Goal: Task Accomplishment & Management: Manage account settings

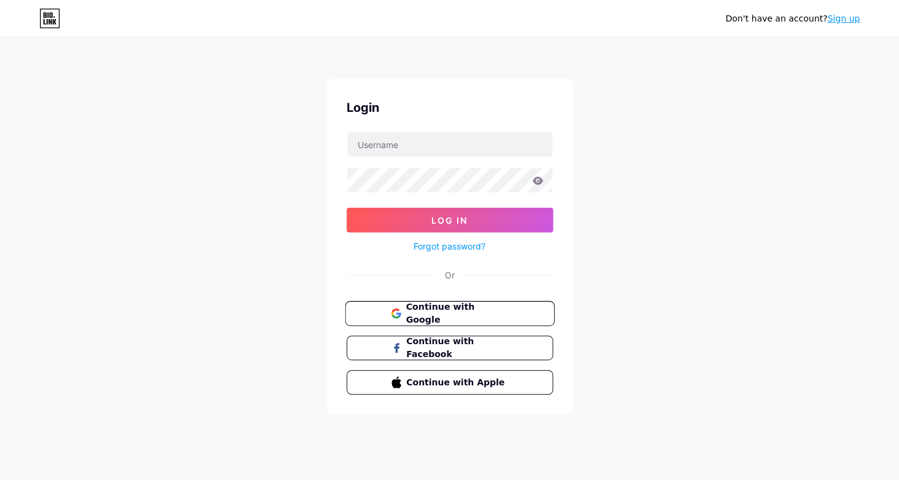
click at [445, 316] on span "Continue with Google" at bounding box center [456, 313] width 103 height 26
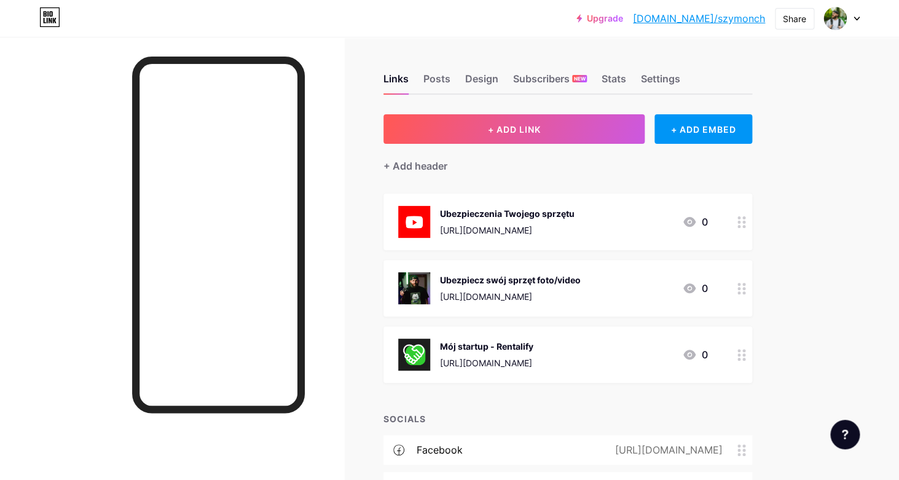
click at [699, 287] on div "0" at bounding box center [695, 288] width 26 height 15
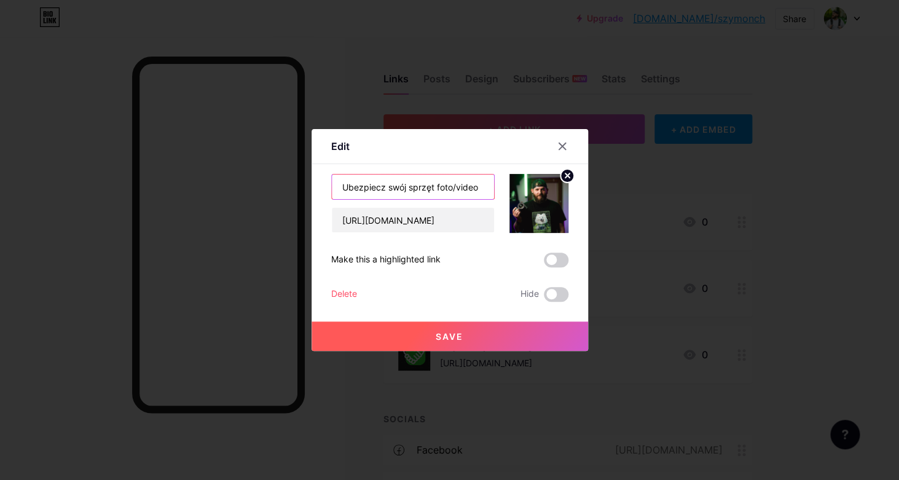
click at [429, 190] on input "Ubezpiecz swój sprzęt foto/video" at bounding box center [413, 186] width 162 height 25
type input "Prawo a wynajem sprzętu foto-video"
paste input "webinar/prawo-w-wynajmie-sprzetu-kreatywnego-webinar"
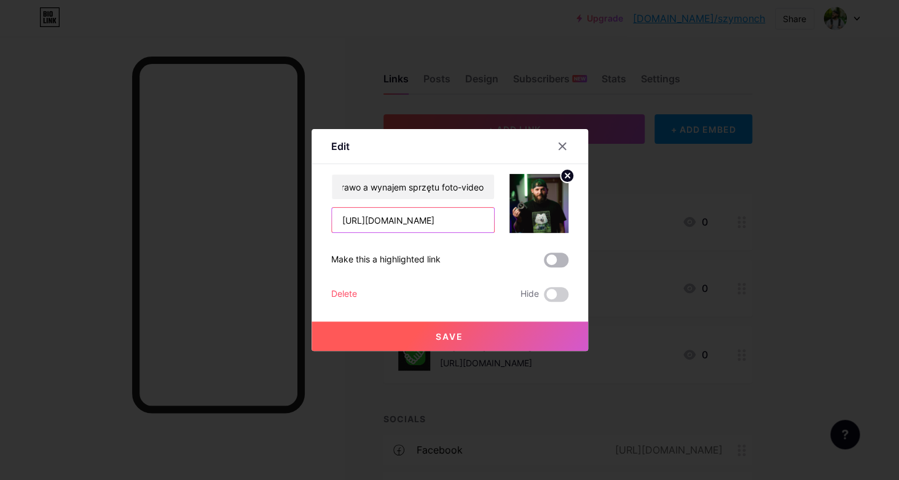
type input "[URL][DOMAIN_NAME]"
click at [555, 259] on span at bounding box center [556, 260] width 25 height 15
click at [544, 263] on input "checkbox" at bounding box center [544, 263] width 0 height 0
click at [467, 324] on button "Save" at bounding box center [449, 335] width 276 height 29
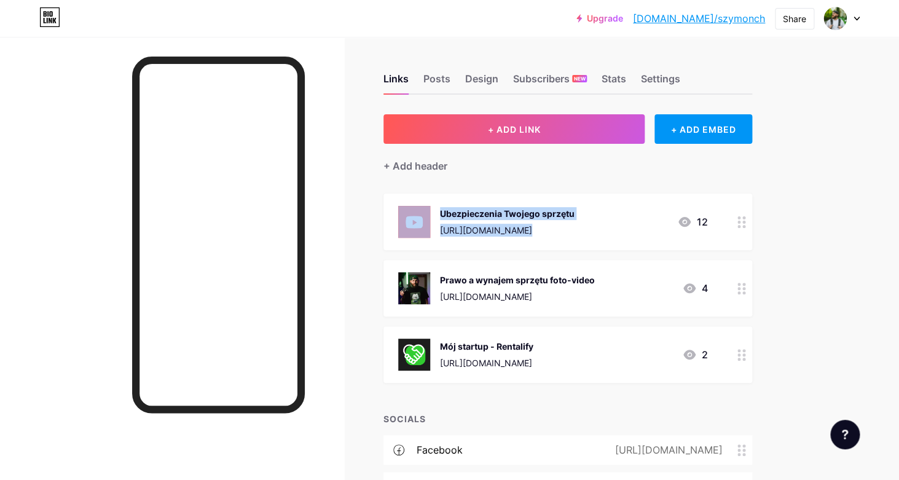
drag, startPoint x: 458, startPoint y: 275, endPoint x: 459, endPoint y: 203, distance: 71.3
click at [459, 203] on span "Ubezpieczenia Twojego sprzętu [URL][DOMAIN_NAME] 12 Prawo a wynajem sprzętu fot…" at bounding box center [567, 288] width 369 height 189
click at [388, 268] on div "Prawo a wynajem sprzętu foto-video [URL][DOMAIN_NAME] 4" at bounding box center [567, 288] width 369 height 57
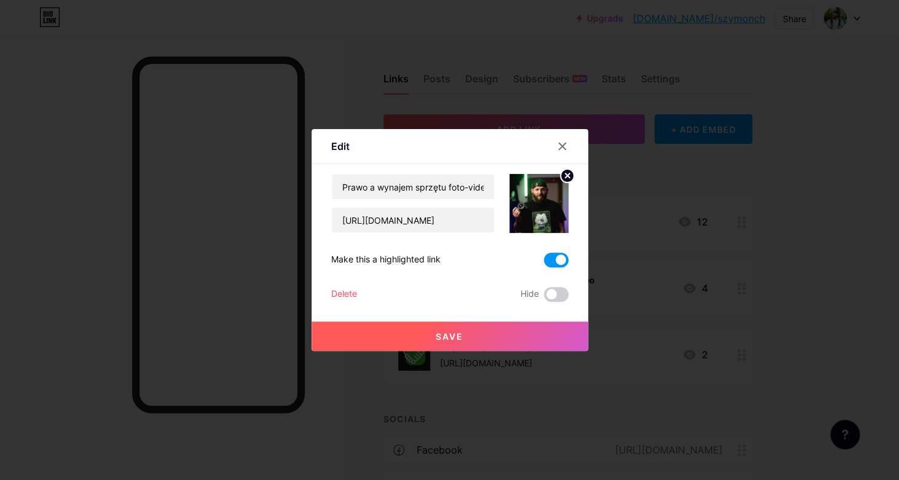
click at [746, 288] on div at bounding box center [449, 240] width 899 height 480
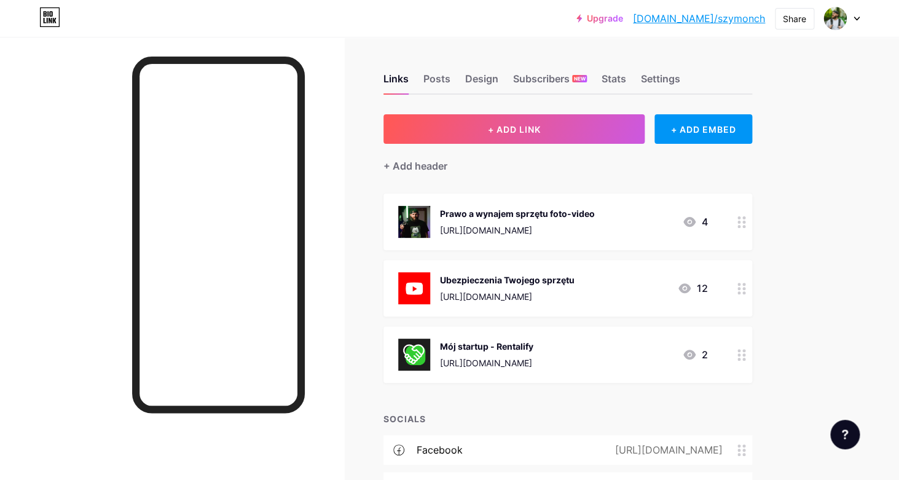
click at [814, 278] on div "Upgrade [DOMAIN_NAME]/szymon... [DOMAIN_NAME]/szymonch Share Switch accounts [P…" at bounding box center [449, 336] width 899 height 673
click at [738, 284] on circle at bounding box center [738, 284] width 3 height 3
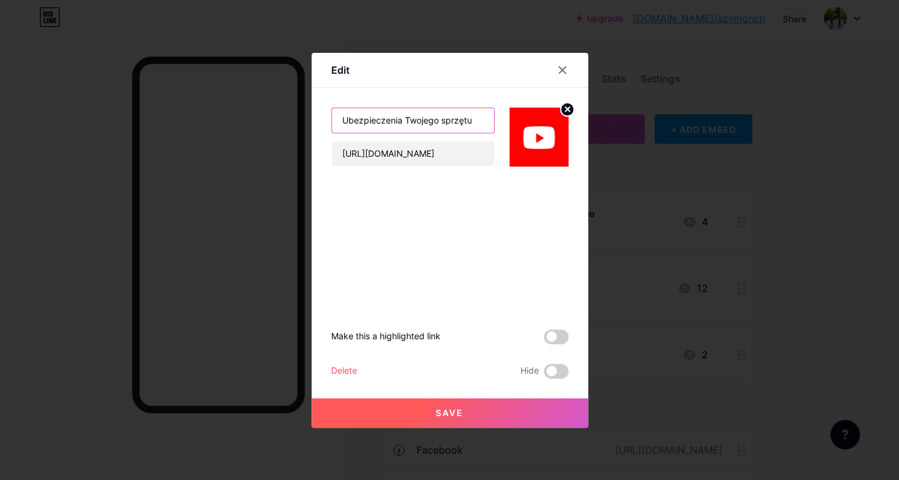
click at [396, 122] on input "Ubezpieczenia Twojego sprzętu" at bounding box center [413, 120] width 162 height 25
type input "Oblicz w 30 sekund ile kosztuje ubezpie"
type input "O"
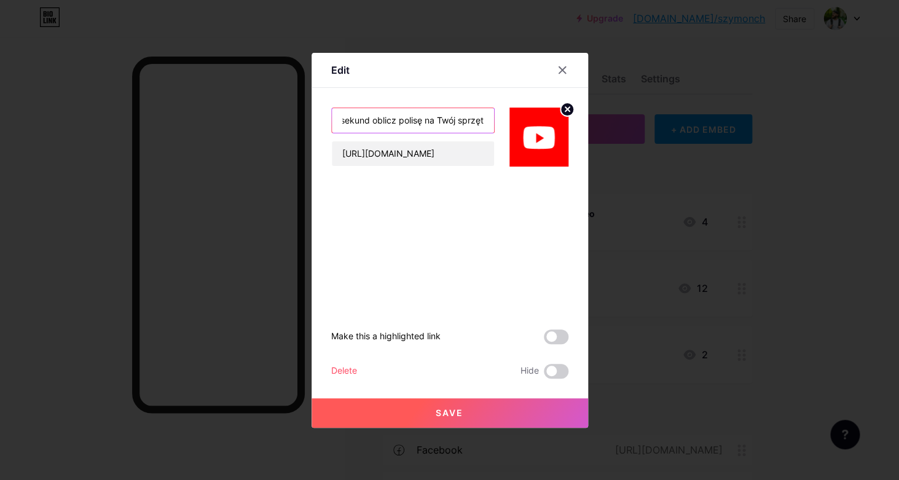
type input "W 30 sekund oblicz polisę na Twój sprzęt"
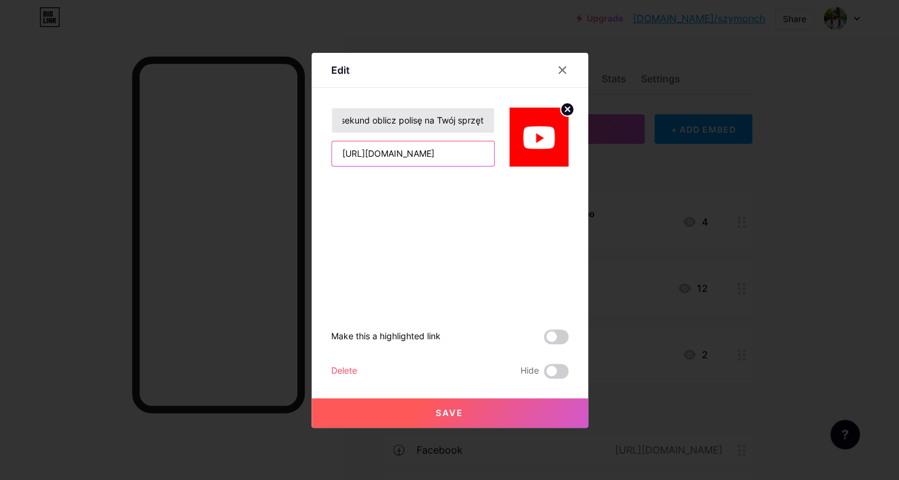
paste input "[DOMAIN_NAME][URL]"
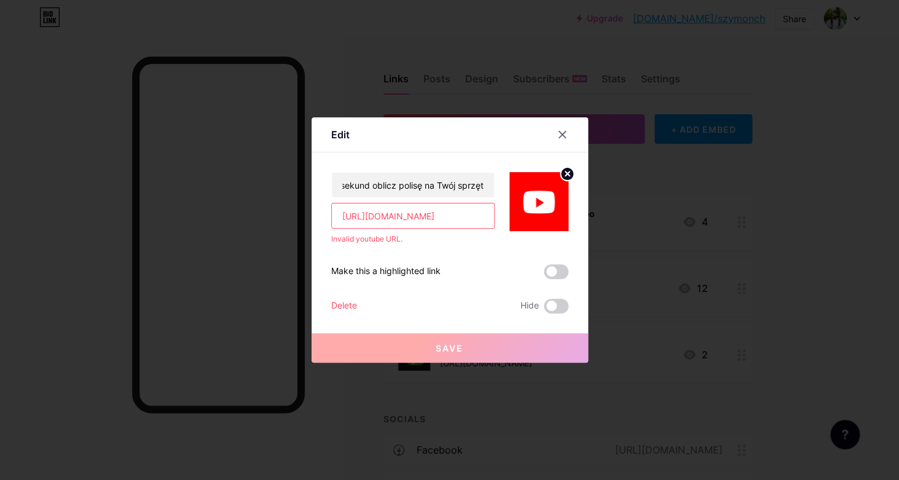
scroll to position [0, 0]
type input "[URL][DOMAIN_NAME]"
click at [567, 170] on circle at bounding box center [567, 174] width 14 height 14
click at [563, 133] on icon at bounding box center [562, 135] width 10 height 10
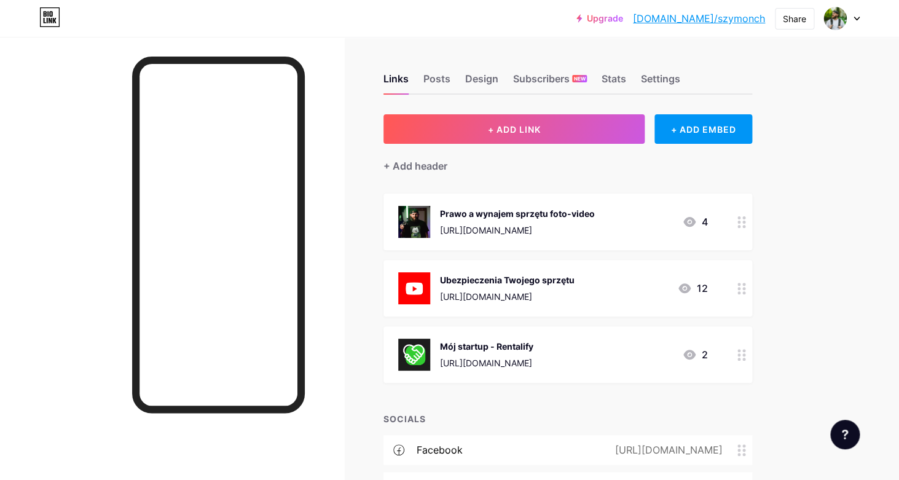
click at [732, 278] on div at bounding box center [741, 288] width 21 height 57
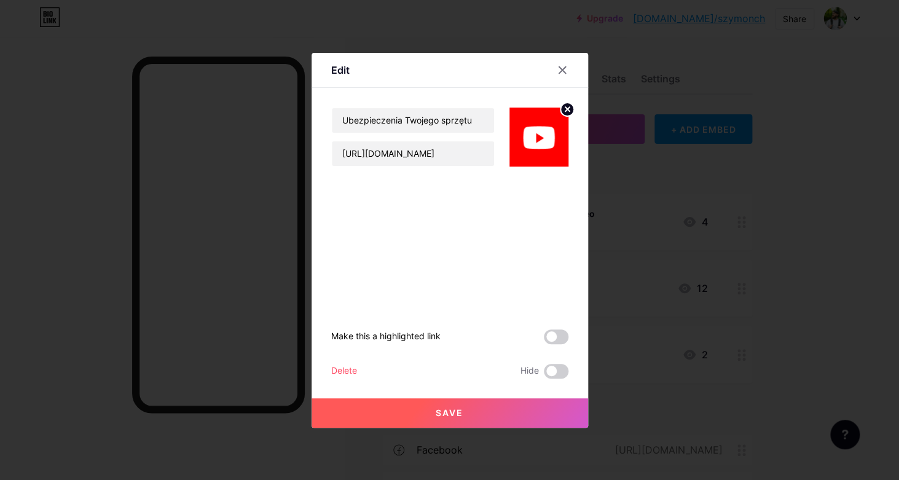
click at [730, 272] on div at bounding box center [449, 240] width 899 height 480
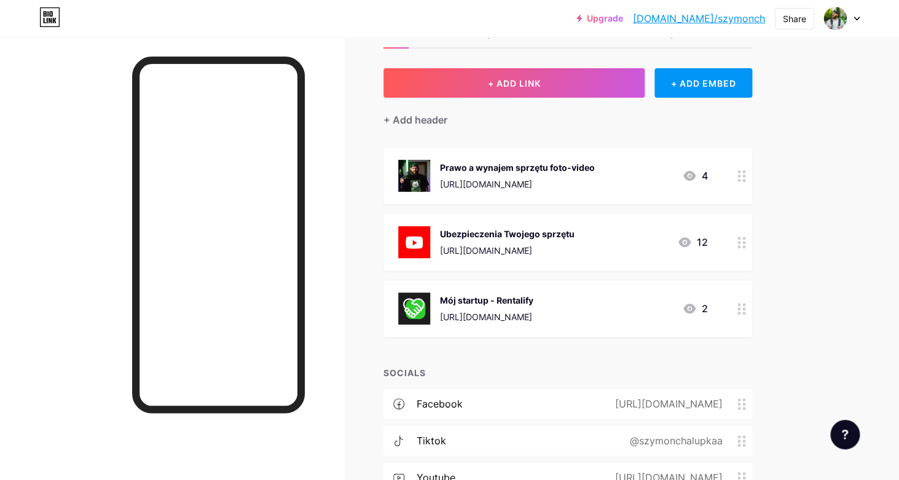
scroll to position [59, 0]
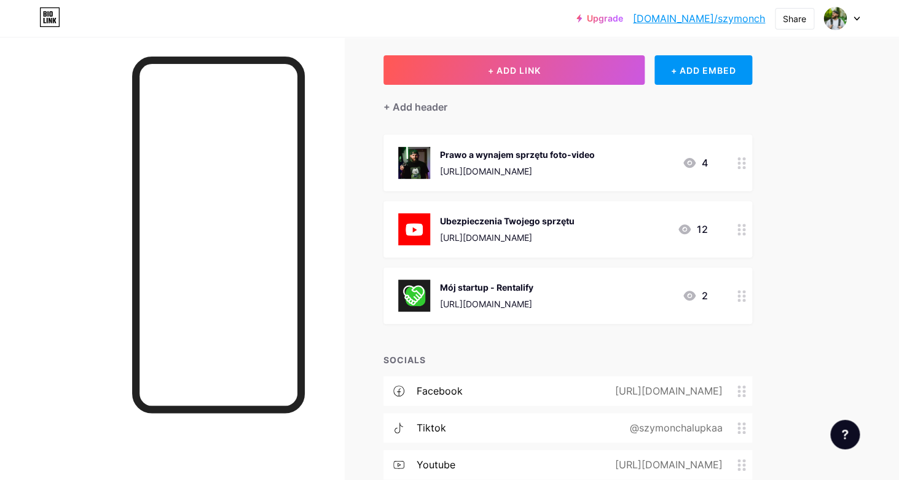
click at [734, 228] on div at bounding box center [741, 229] width 21 height 57
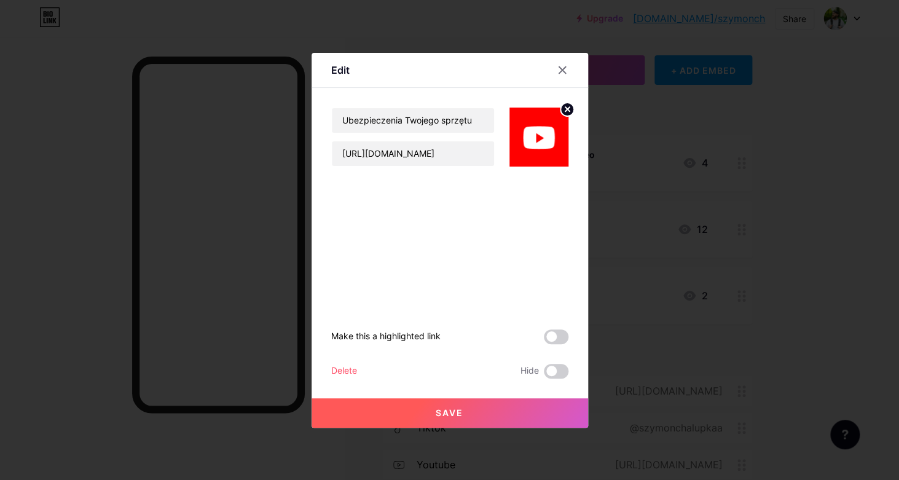
click at [338, 369] on div "Delete" at bounding box center [344, 371] width 26 height 15
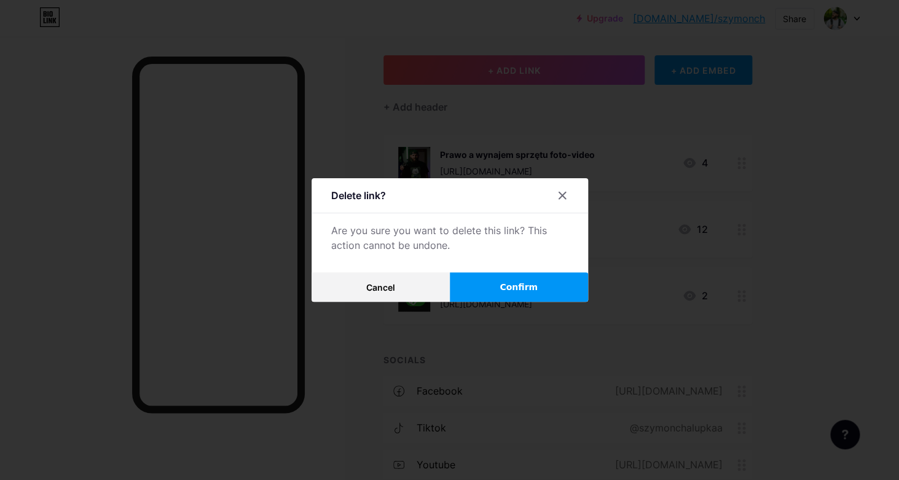
click at [542, 281] on button "Confirm" at bounding box center [519, 286] width 138 height 29
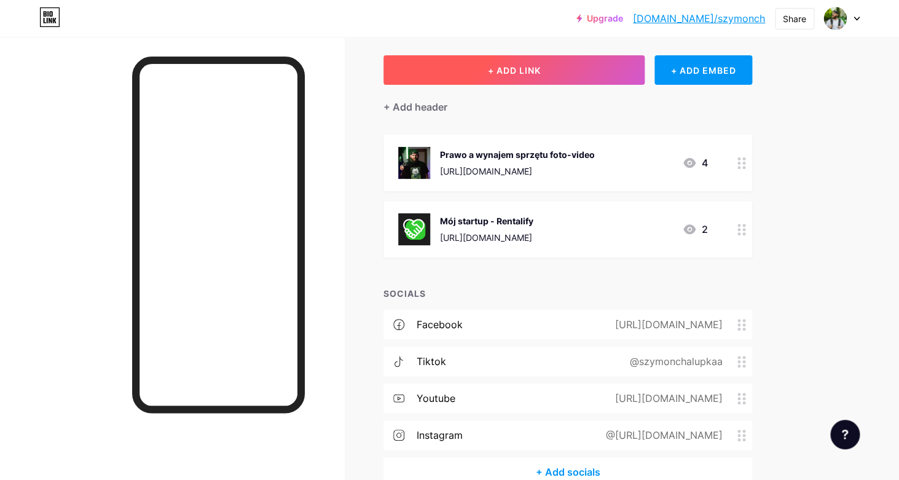
click at [565, 68] on button "+ ADD LINK" at bounding box center [513, 69] width 261 height 29
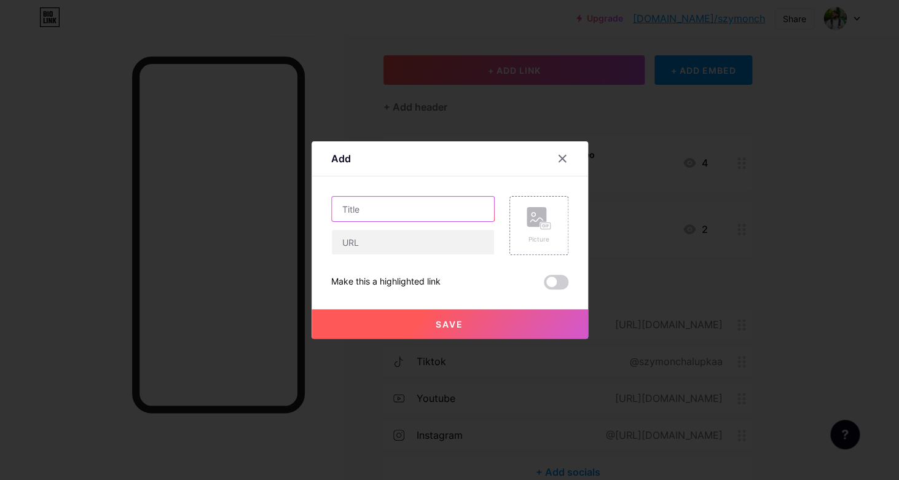
click at [417, 211] on input "text" at bounding box center [413, 209] width 162 height 25
type input "U"
type input "Oblicz w 30 sekund cenę za ubezpieczenie Twojego sprzętu"
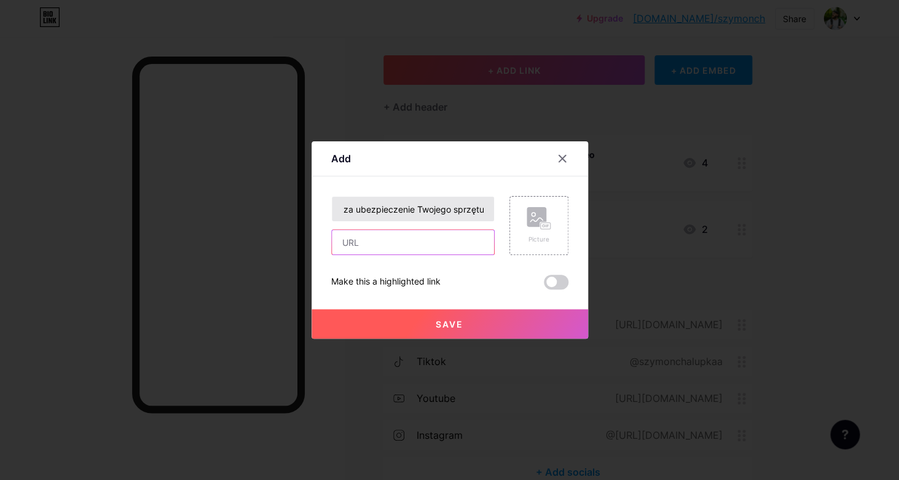
paste input "[URL][DOMAIN_NAME]"
type input "[URL][DOMAIN_NAME]"
click at [471, 268] on div "Oblicz w 30 sekund cenę za ubezpieczenie Twojego sprzętu [URL][DOMAIN_NAME] Pic…" at bounding box center [449, 242] width 237 height 93
click at [465, 318] on button "Save" at bounding box center [449, 323] width 276 height 29
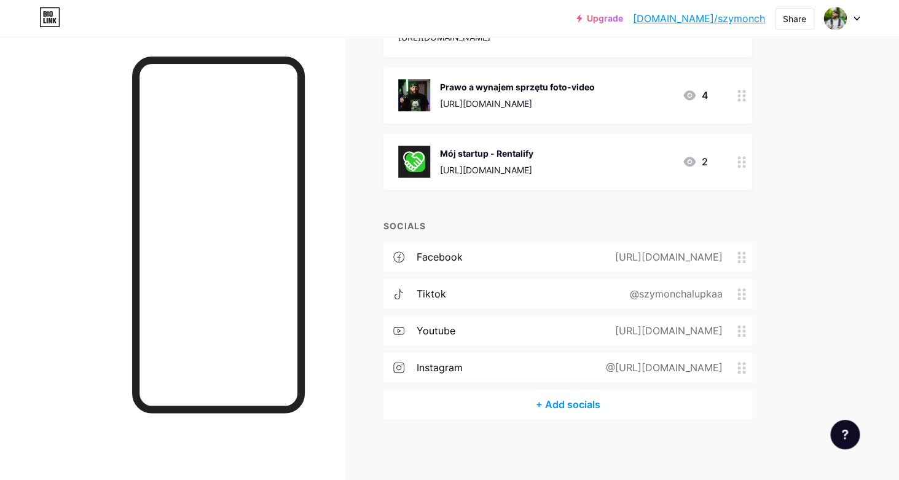
scroll to position [0, 0]
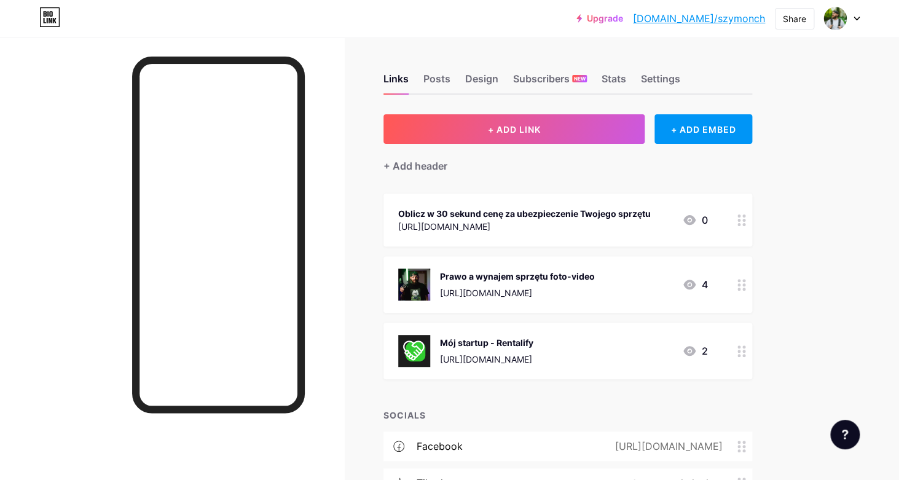
click at [785, 176] on div "Links Posts Design Subscribers NEW Stats Settings + ADD LINK + ADD EMBED + Add …" at bounding box center [402, 353] width 804 height 633
click at [335, 135] on div at bounding box center [172, 277] width 344 height 480
